Goal: Task Accomplishment & Management: Manage account settings

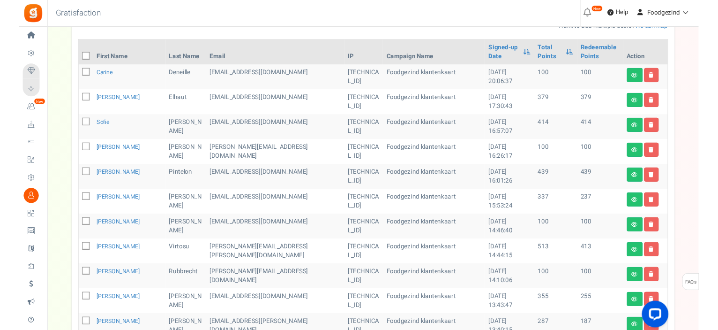
scroll to position [147, 0]
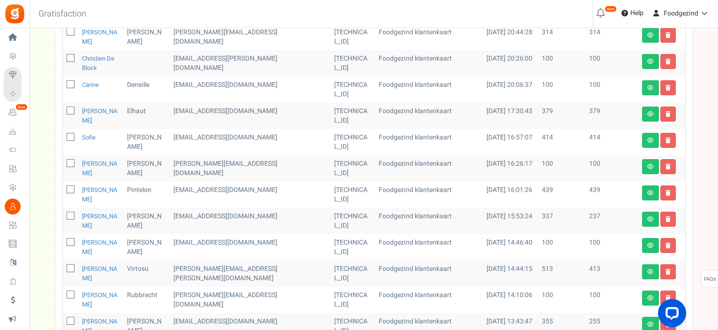
scroll to position [39, 0]
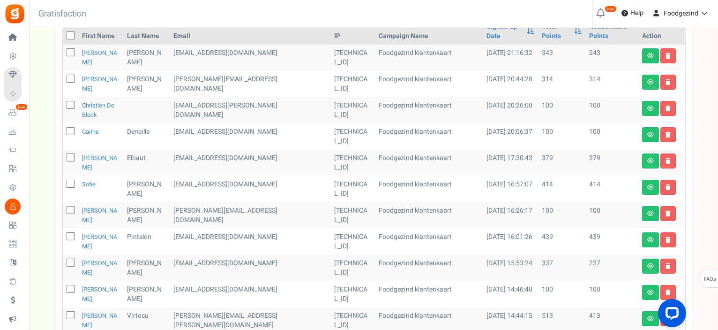
scroll to position [133, 0]
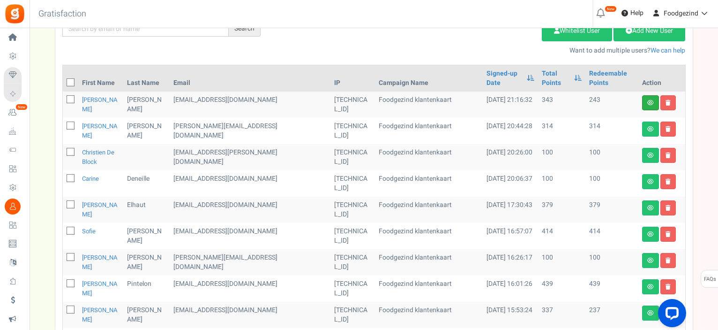
click at [649, 105] on link at bounding box center [650, 102] width 17 height 15
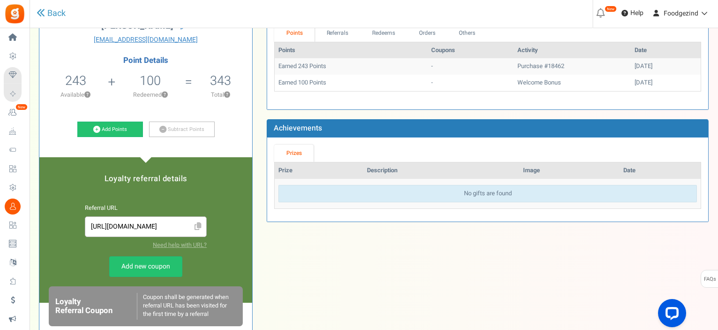
scroll to position [47, 0]
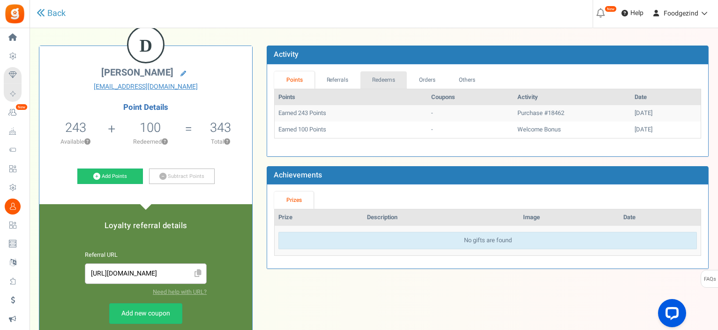
click at [382, 78] on link "Redeems" at bounding box center [384, 79] width 47 height 17
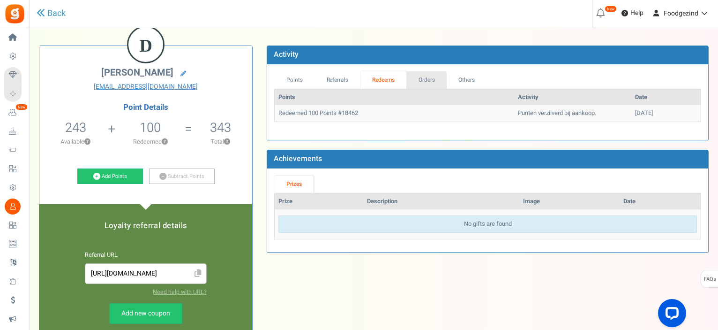
click at [426, 82] on link "Orders" at bounding box center [427, 79] width 40 height 17
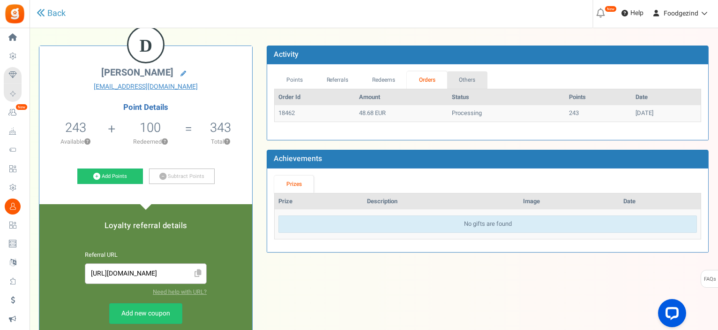
click at [468, 81] on link "Others" at bounding box center [467, 79] width 40 height 17
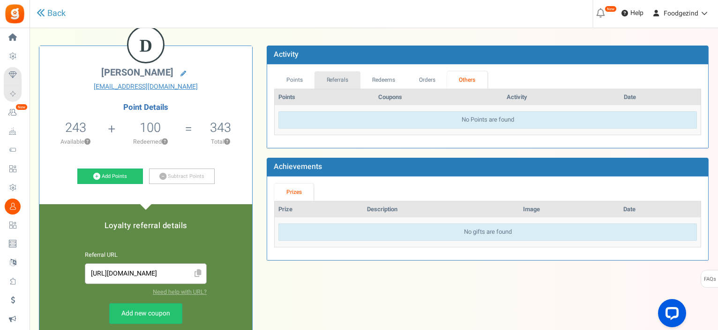
click at [343, 82] on link "Referrals" at bounding box center [338, 79] width 46 height 17
click at [298, 84] on link "Points" at bounding box center [294, 79] width 40 height 17
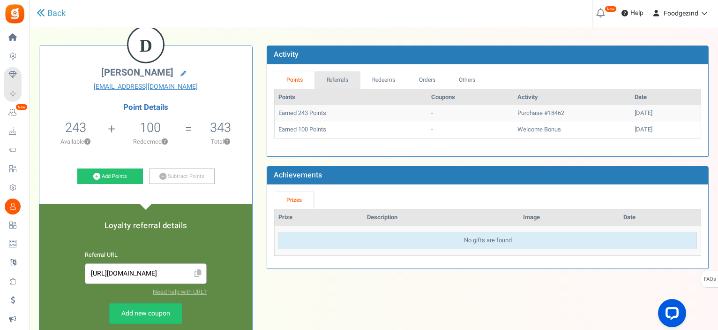
click at [343, 81] on link "Referrals" at bounding box center [338, 79] width 46 height 17
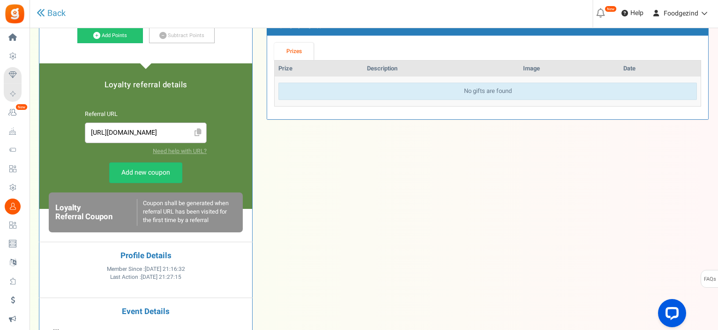
scroll to position [281, 0]
